Goal: Check status

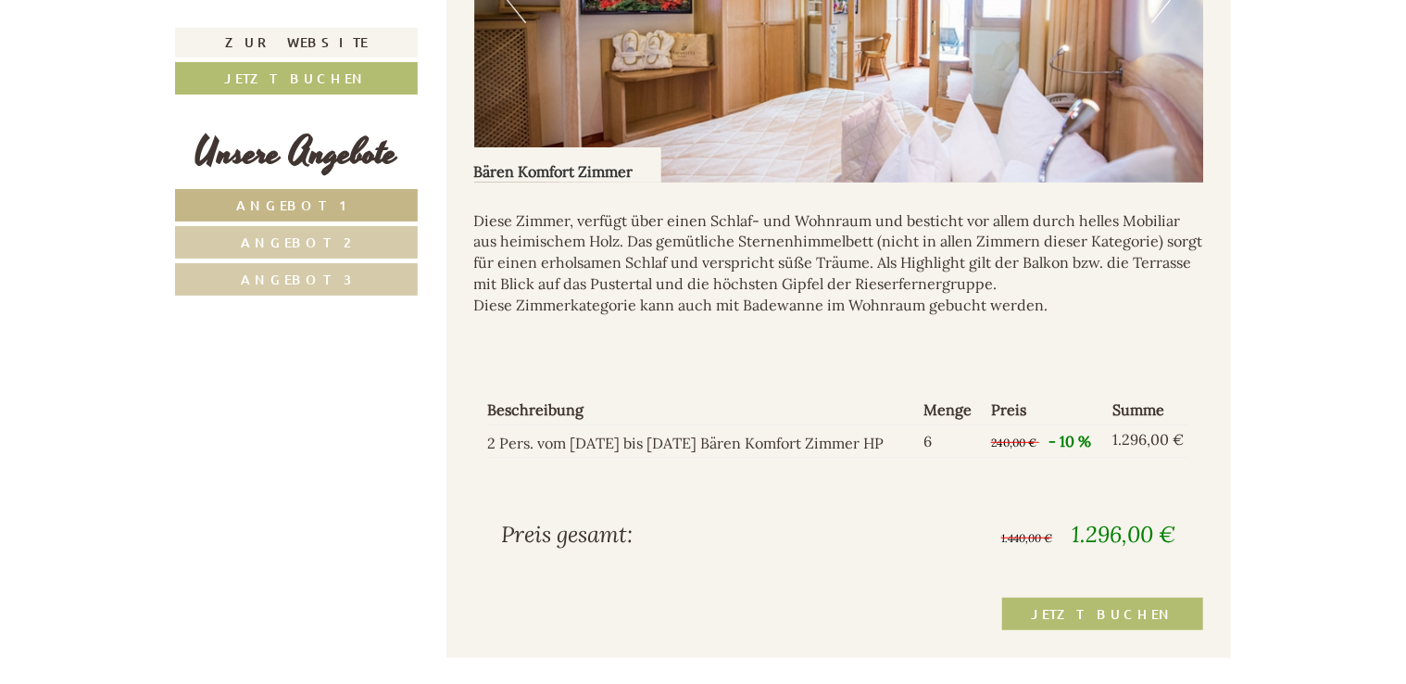
scroll to position [3834, 0]
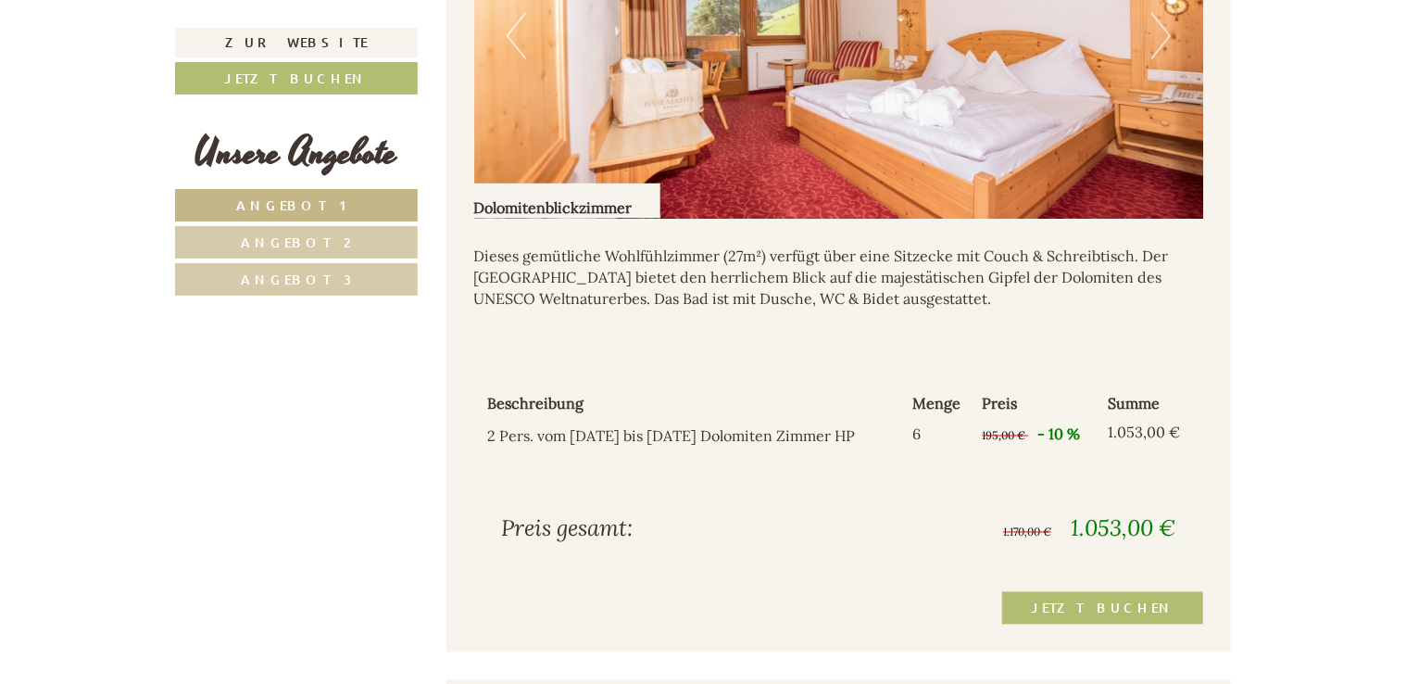
scroll to position [1534, 0]
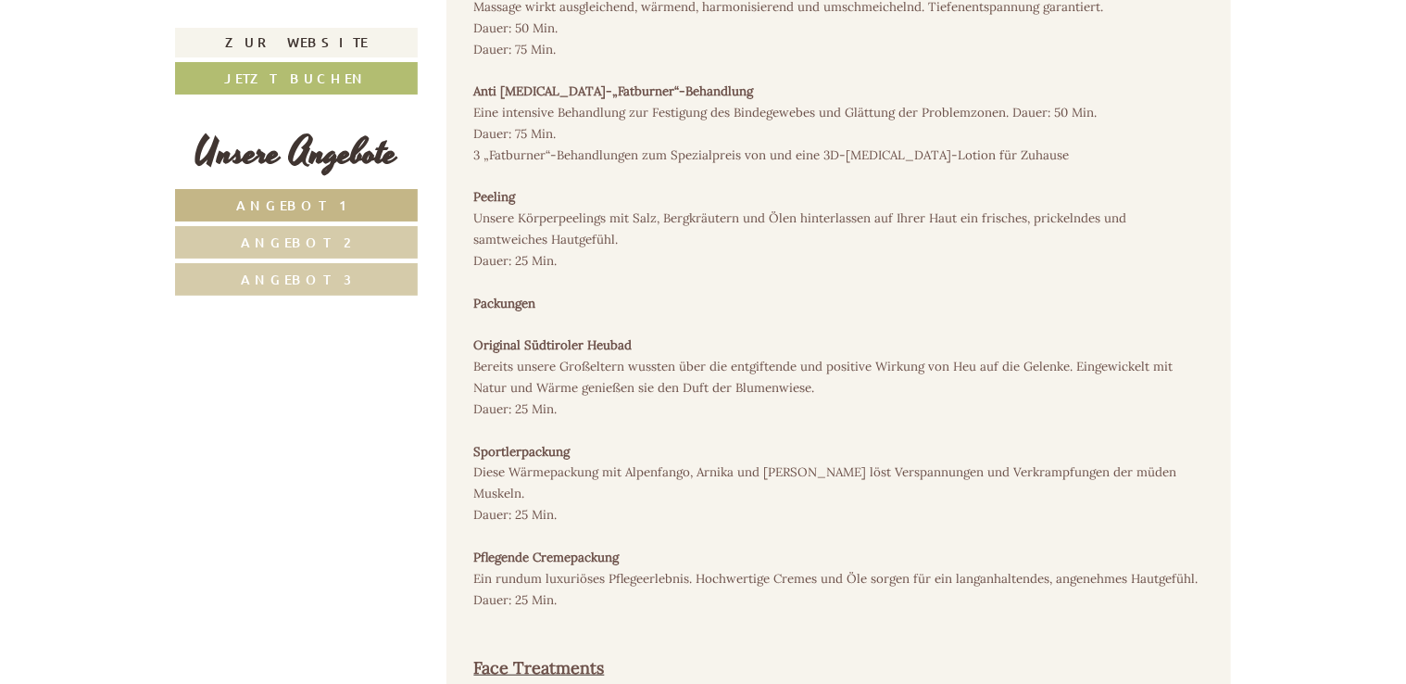
scroll to position [1591, 0]
